Goal: Answer question/provide support: Share knowledge or assist other users

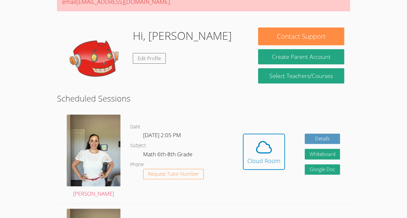
scroll to position [80, 0]
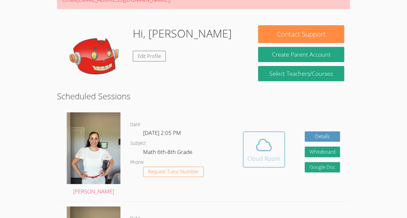
click at [261, 154] on div "Cloud Room" at bounding box center [264, 158] width 33 height 9
click at [266, 156] on div "Cloud Room" at bounding box center [264, 158] width 33 height 9
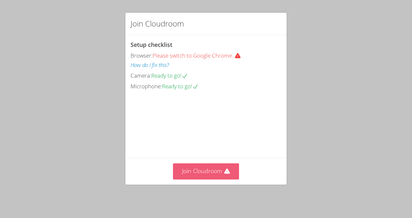
click at [203, 174] on button "Join Cloudroom" at bounding box center [206, 172] width 66 height 16
click at [224, 180] on button "Join Cloudroom" at bounding box center [206, 172] width 66 height 16
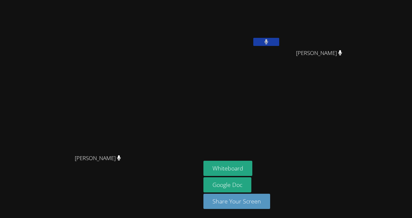
click at [279, 41] on button at bounding box center [266, 42] width 26 height 8
click at [279, 45] on button at bounding box center [266, 42] width 26 height 8
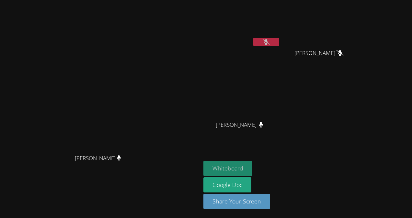
click at [252, 169] on button "Whiteboard" at bounding box center [227, 168] width 49 height 15
click at [279, 41] on button at bounding box center [266, 42] width 26 height 8
click at [279, 40] on button at bounding box center [266, 42] width 26 height 8
click at [270, 43] on icon at bounding box center [266, 42] width 7 height 6
click at [279, 46] on div at bounding box center [266, 43] width 26 height 10
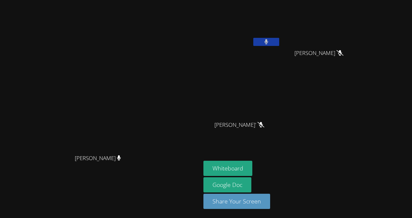
click at [268, 40] on icon at bounding box center [266, 42] width 4 height 6
click at [270, 41] on icon at bounding box center [266, 42] width 7 height 6
click at [268, 42] on icon at bounding box center [266, 42] width 4 height 6
click at [262, 125] on span "Jordi Garcia-Aguare'" at bounding box center [239, 125] width 47 height 9
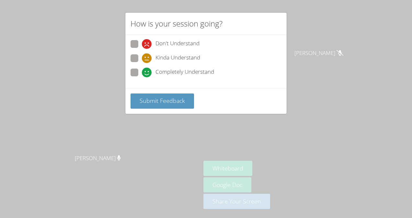
click at [131, 79] on div "Completely Understand" at bounding box center [206, 75] width 151 height 12
click at [134, 66] on div "Don't Understand Kinda Understand Completely Understand" at bounding box center [206, 60] width 151 height 40
click at [142, 77] on span at bounding box center [142, 77] width 0 height 0
click at [142, 72] on input "Completely Understand" at bounding box center [145, 72] width 6 height 6
radio input "true"
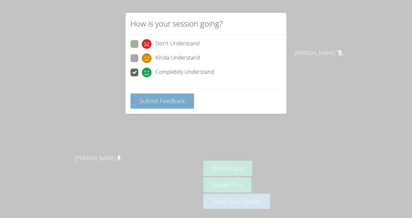
click at [161, 99] on span "Submit Feedback" at bounding box center [162, 101] width 45 height 8
